Goal: Task Accomplishment & Management: Manage account settings

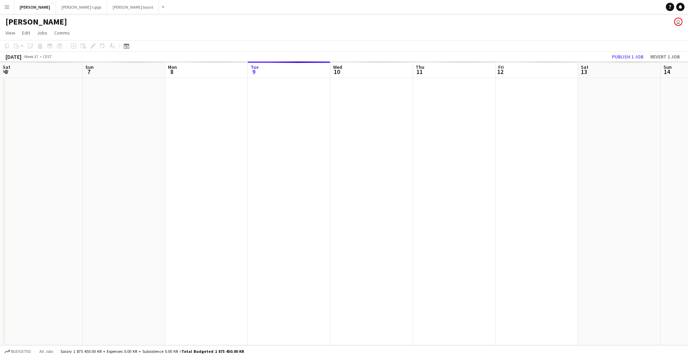
scroll to position [0, 165]
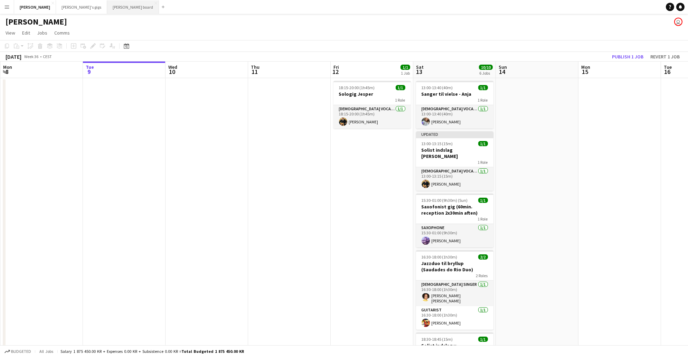
click at [107, 8] on button "[PERSON_NAME] board Close" at bounding box center [133, 6] width 52 height 13
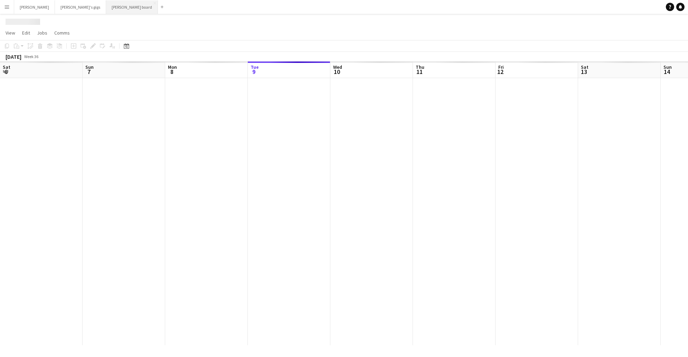
scroll to position [0, 165]
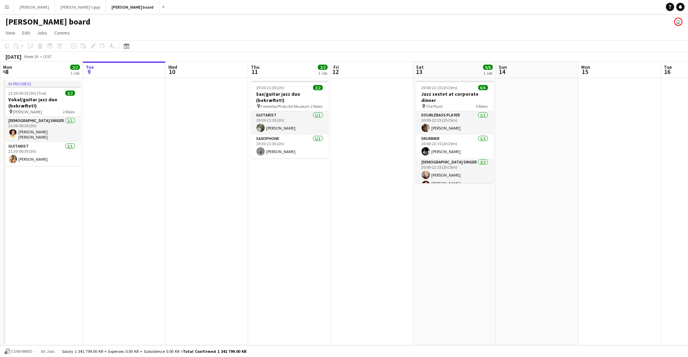
click at [276, 159] on app-date-cell "19:30-21:30 (2h) 2/2 Sax/guitar jazz duo (bekræftet!) pin Falsterbo Photo Art M…" at bounding box center [289, 211] width 83 height 267
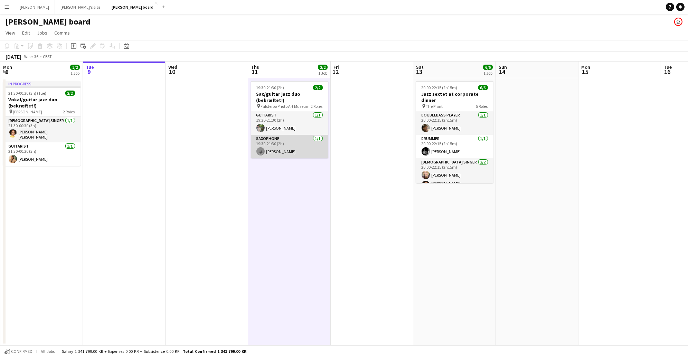
click at [275, 150] on app-card-role "Saxophone [DATE] 19:30-21:30 (2h) [PERSON_NAME]" at bounding box center [289, 147] width 77 height 24
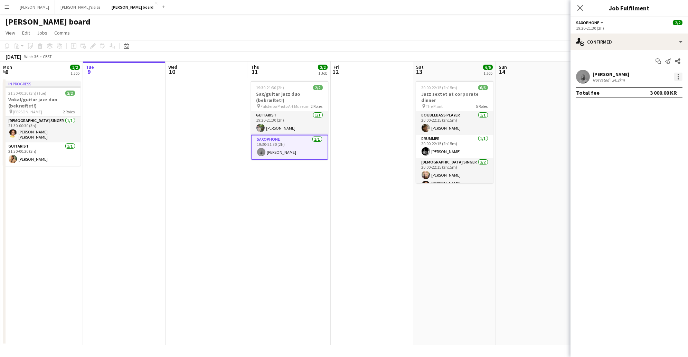
click at [678, 77] on div at bounding box center [678, 76] width 1 height 1
click at [658, 152] on span "Remove" at bounding box center [656, 155] width 43 height 6
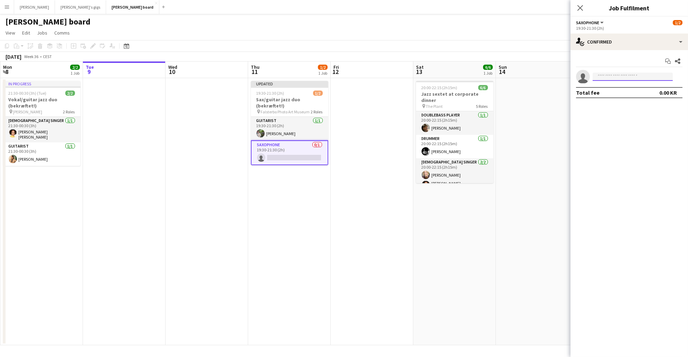
click at [622, 80] on input at bounding box center [633, 77] width 80 height 8
type input "******"
click at [617, 94] on span "[PERSON_NAME][EMAIL_ADDRESS][DOMAIN_NAME]" at bounding box center [632, 93] width 69 height 6
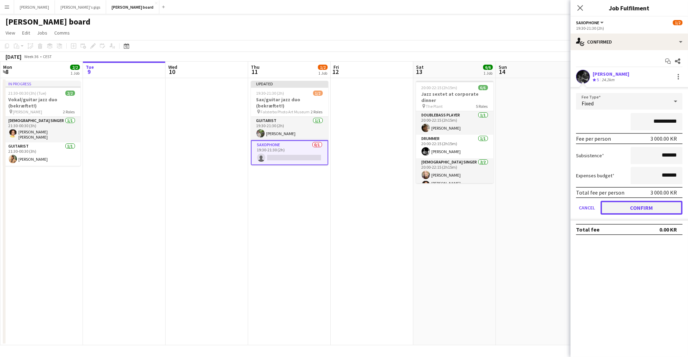
click at [646, 209] on button "Confirm" at bounding box center [642, 208] width 82 height 14
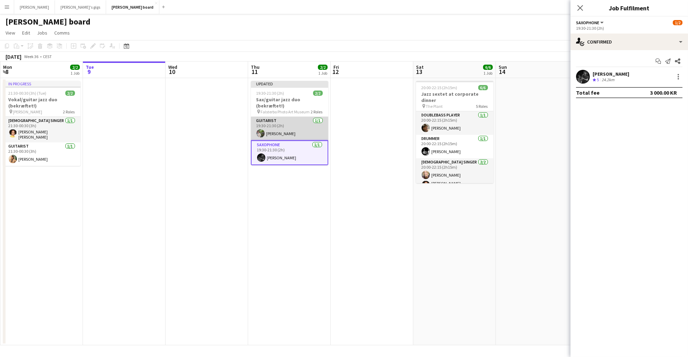
click at [299, 130] on app-card-role "Guitarist [DATE] 19:30-21:30 (2h) [PERSON_NAME]" at bounding box center [289, 129] width 77 height 24
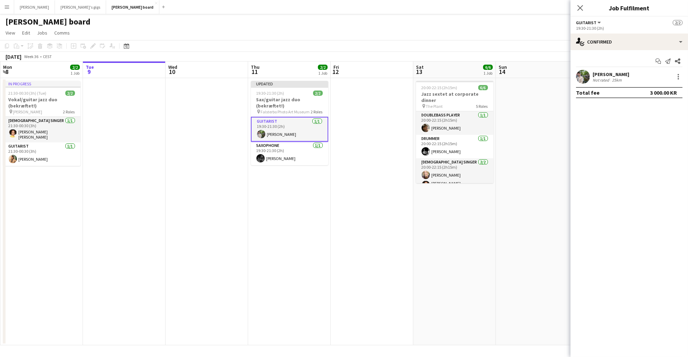
click at [676, 82] on div "[PERSON_NAME] Not rated 25km" at bounding box center [630, 77] width 118 height 14
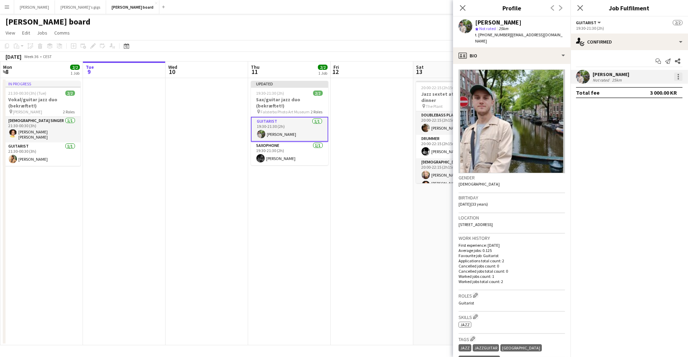
click at [679, 79] on div at bounding box center [678, 77] width 8 height 8
click at [654, 157] on span "Remove" at bounding box center [645, 155] width 21 height 6
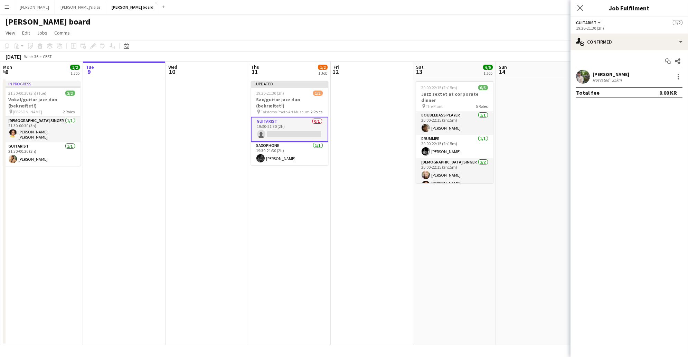
click at [300, 130] on app-card-role "Guitarist 0/1 19:30-21:30 (2h) single-neutral-actions" at bounding box center [289, 129] width 77 height 25
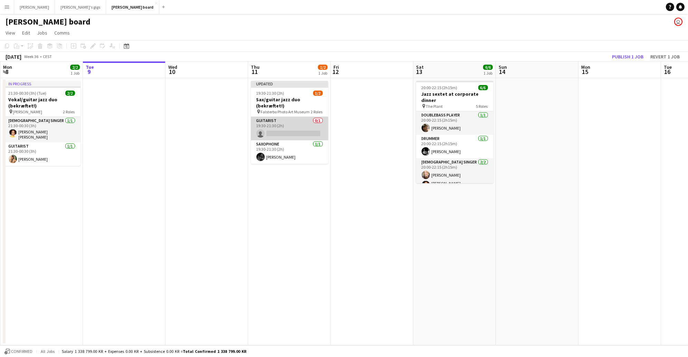
click at [288, 129] on app-card-role "Guitarist 0/1 19:30-21:30 (2h) single-neutral-actions" at bounding box center [289, 129] width 77 height 24
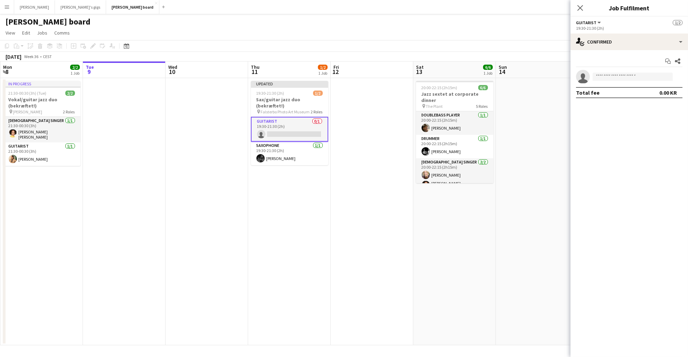
click at [616, 82] on app-invite-slot "single-neutral-actions" at bounding box center [630, 77] width 118 height 14
click at [615, 81] on app-invite-slot "single-neutral-actions" at bounding box center [630, 77] width 118 height 14
click at [614, 76] on input at bounding box center [633, 77] width 80 height 8
type input "****"
click at [613, 87] on span "Lage [PERSON_NAME]" at bounding box center [622, 87] width 48 height 6
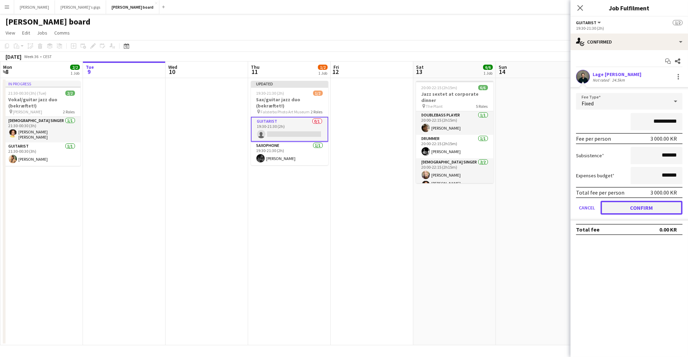
click at [648, 207] on button "Confirm" at bounding box center [642, 208] width 82 height 14
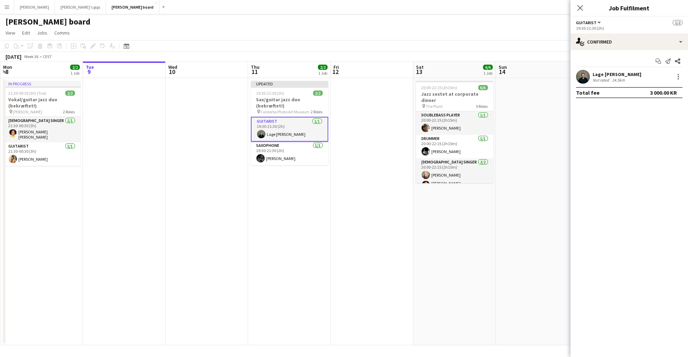
click at [586, 83] on app-user-avatar at bounding box center [583, 77] width 14 height 14
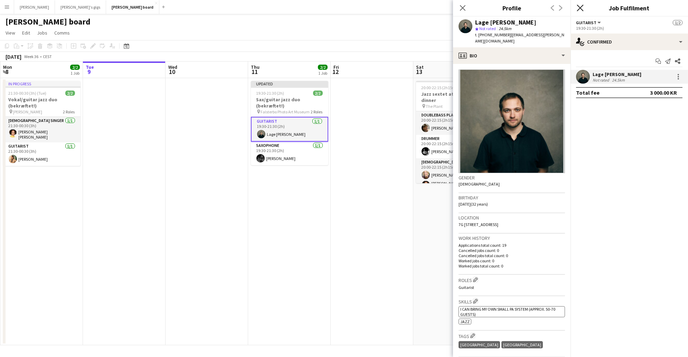
click at [581, 6] on icon "Close pop-in" at bounding box center [580, 7] width 7 height 7
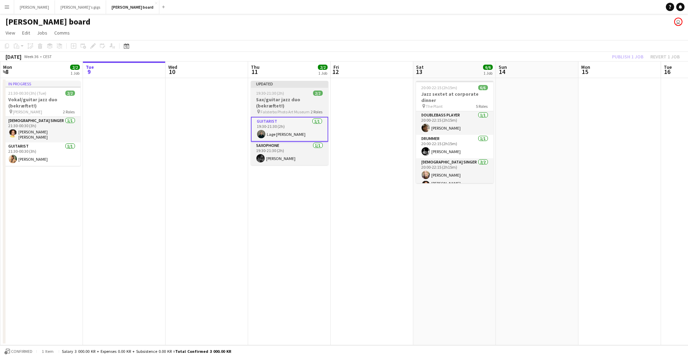
click at [290, 95] on div "19:30-21:30 (2h) 2/2" at bounding box center [289, 93] width 77 height 5
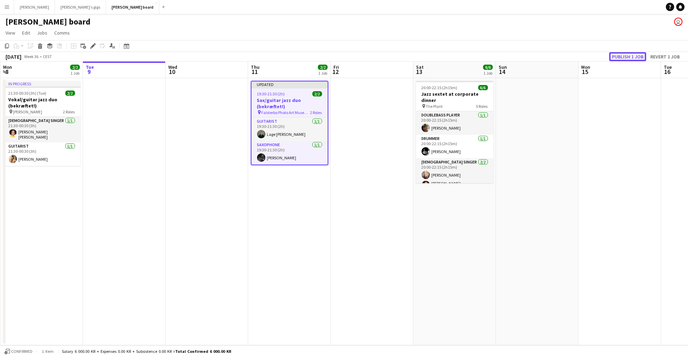
click at [622, 59] on button "Publish 1 job" at bounding box center [627, 56] width 37 height 9
